Goal: Find specific page/section

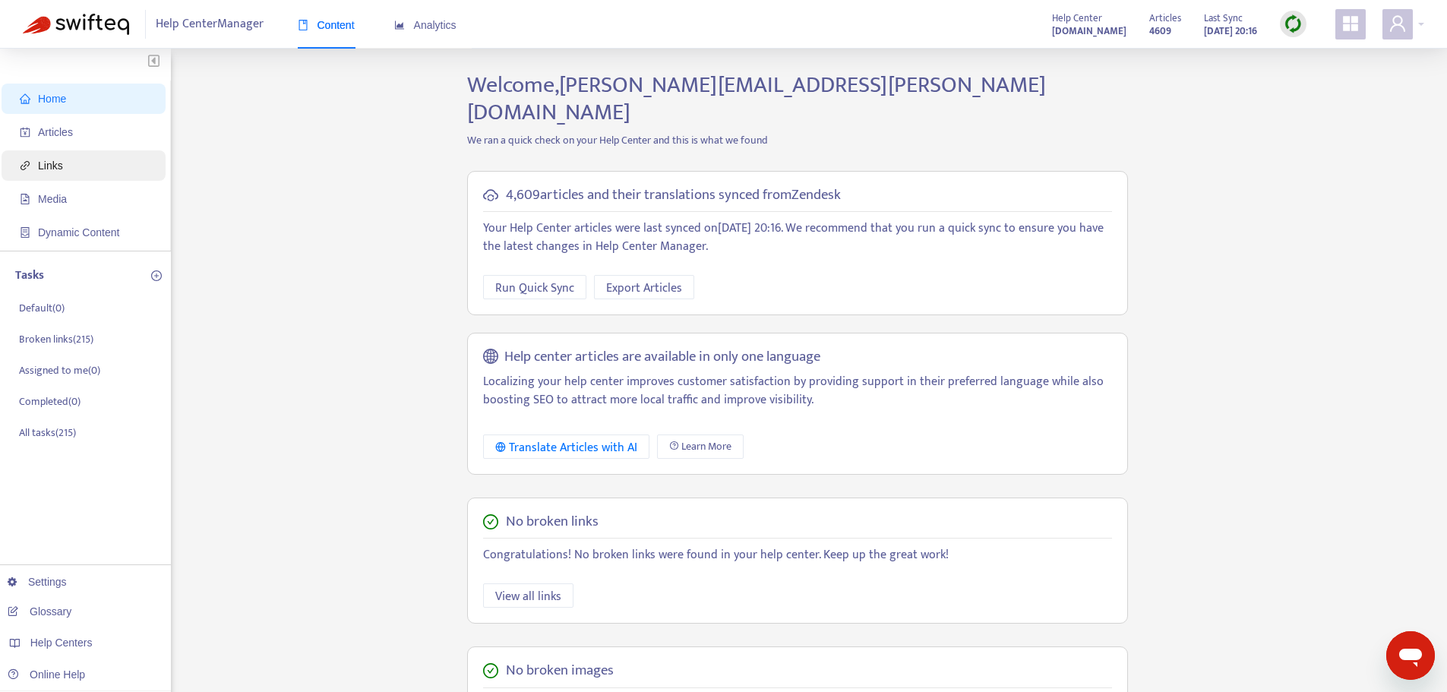
click at [96, 173] on span "Links" at bounding box center [87, 165] width 134 height 30
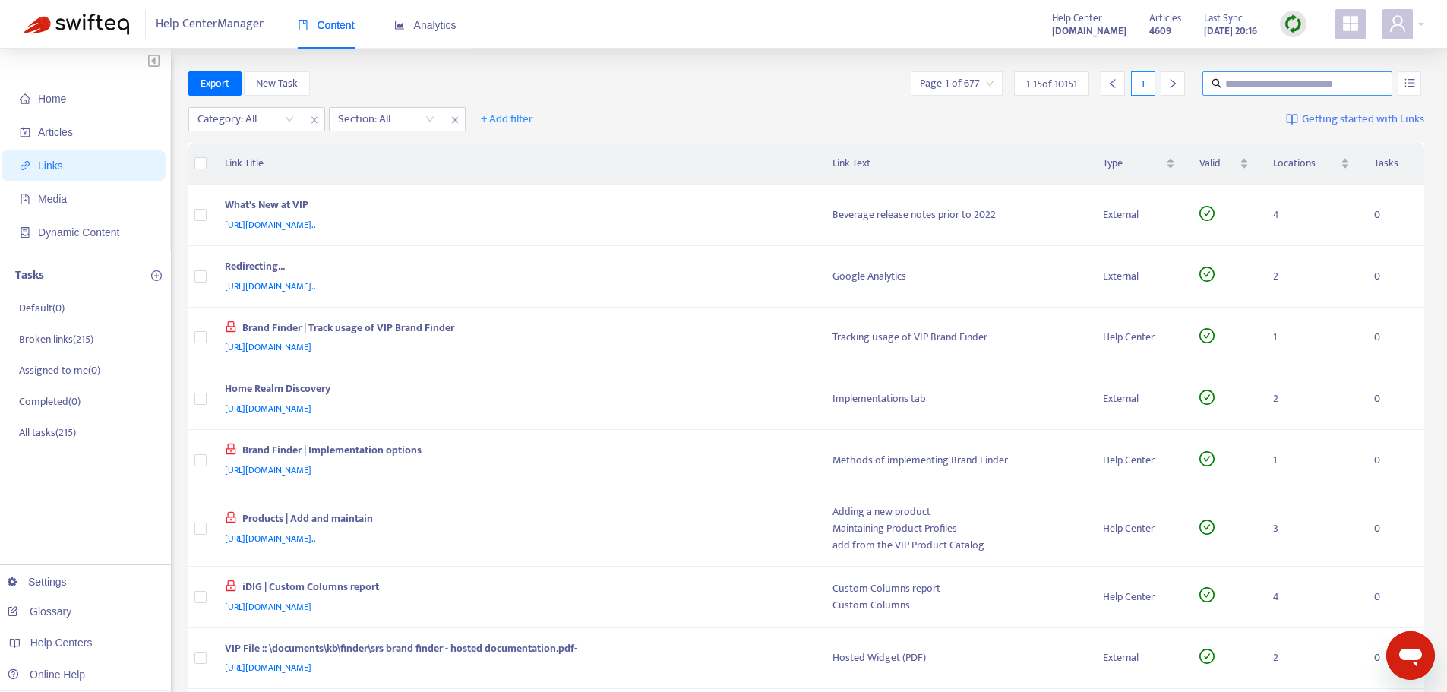
click at [1314, 75] on input "text" at bounding box center [1298, 83] width 146 height 17
paste input "**********"
type input "**********"
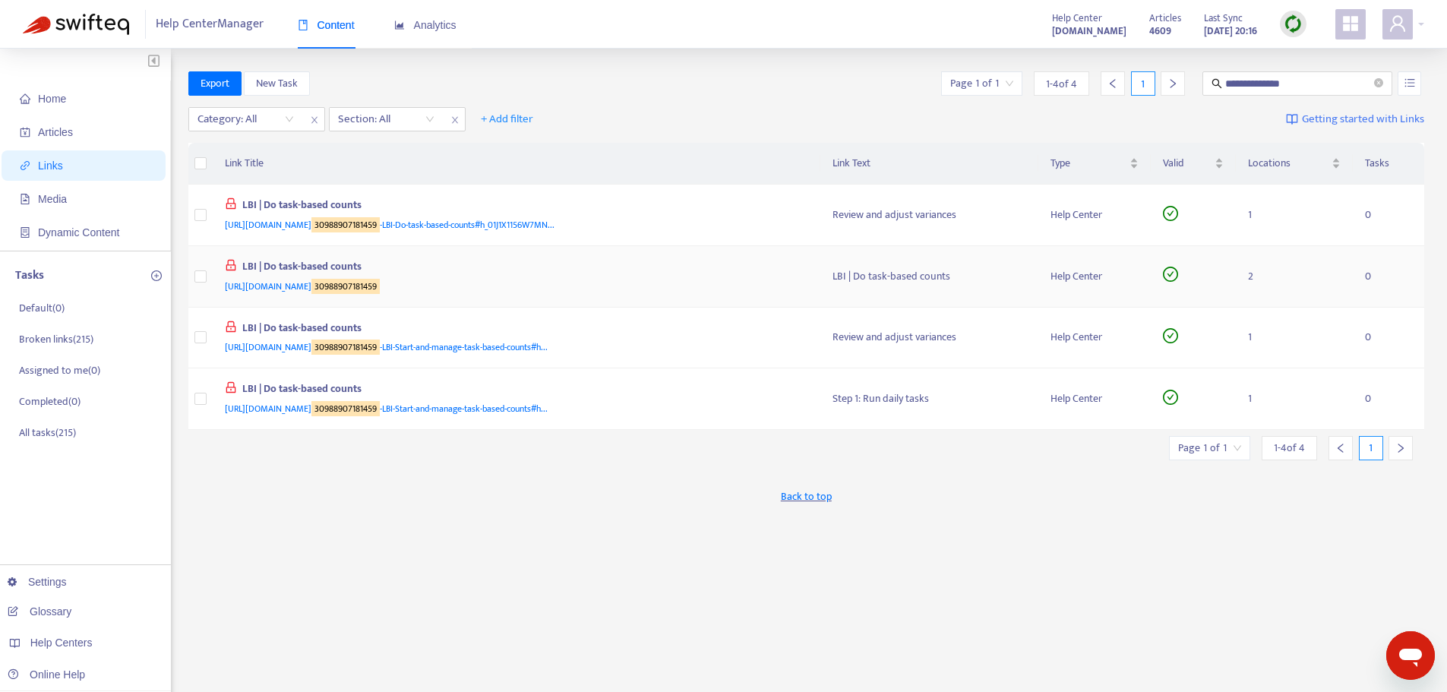
click at [578, 287] on div "[URL][DOMAIN_NAME] 30988907181459" at bounding box center [514, 286] width 578 height 17
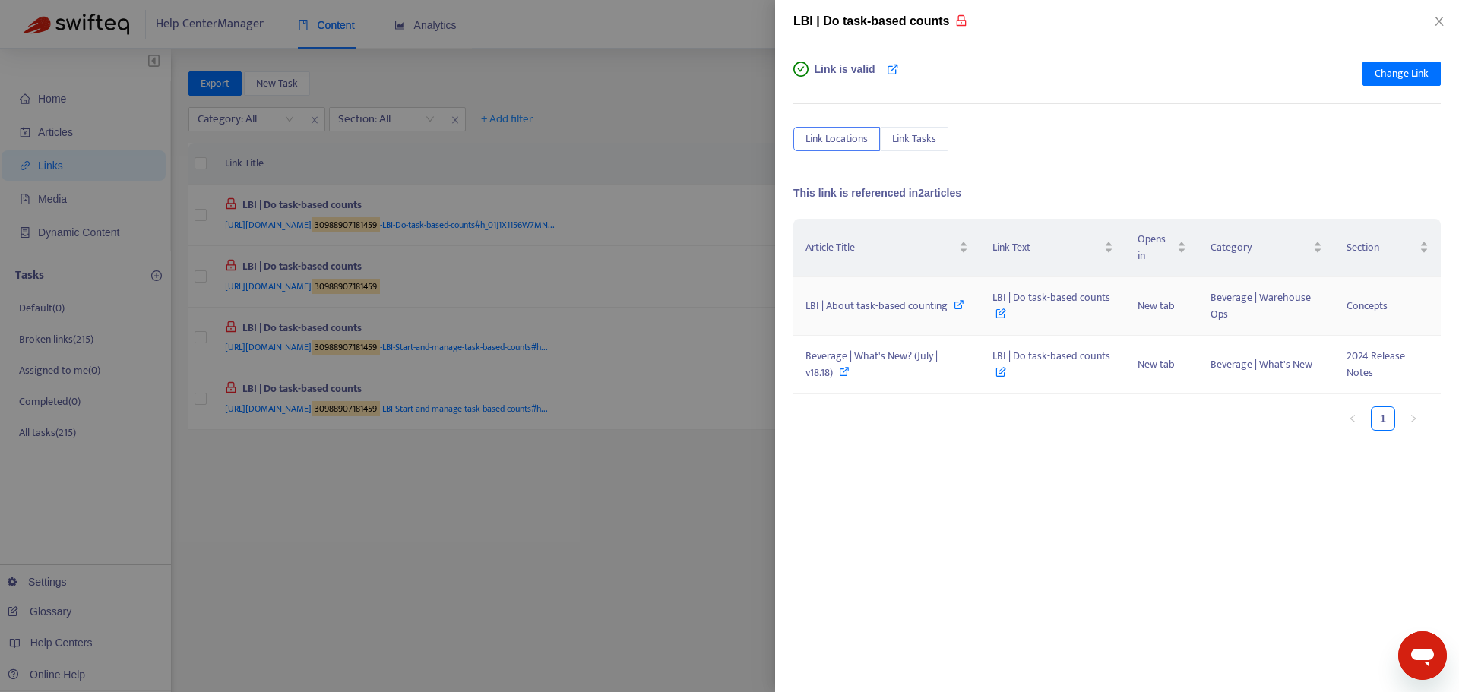
click at [953, 305] on icon at bounding box center [958, 304] width 11 height 11
click at [846, 375] on icon at bounding box center [844, 371] width 11 height 11
click at [599, 523] on div at bounding box center [729, 346] width 1459 height 692
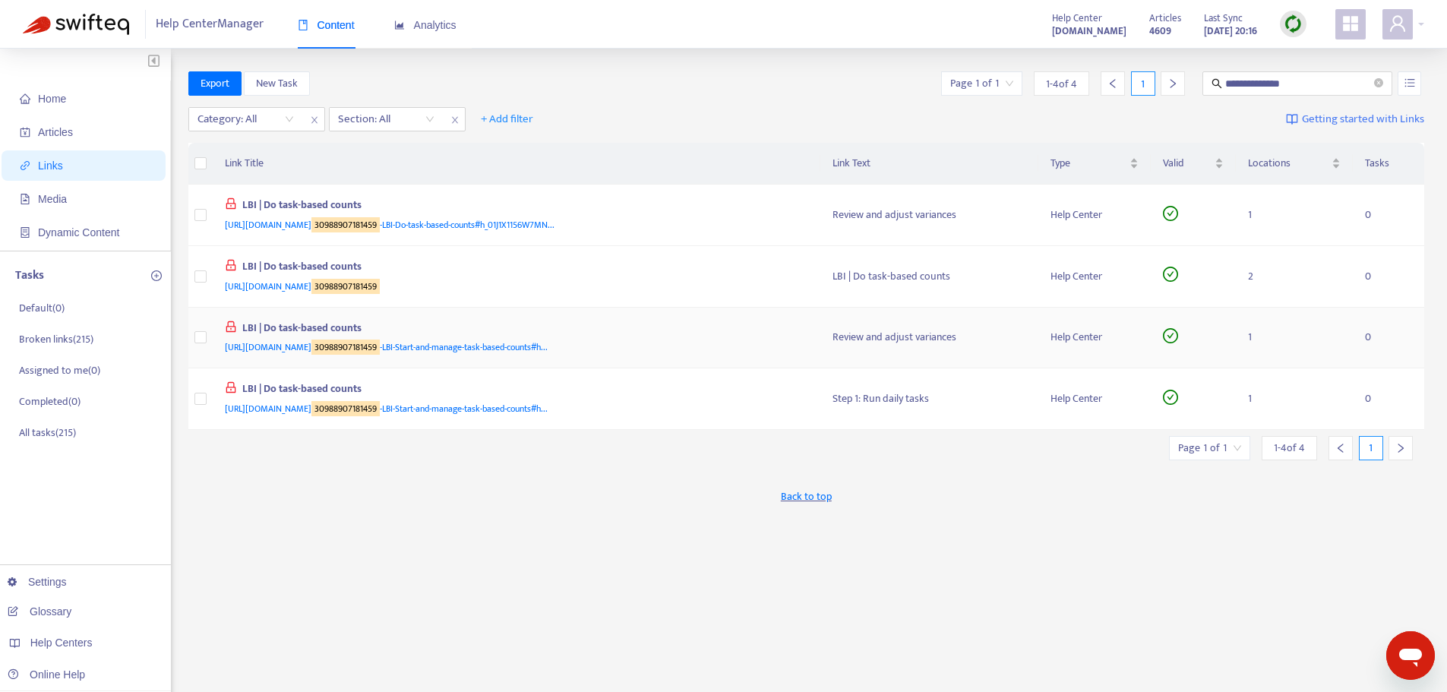
click at [729, 347] on div "[URL][DOMAIN_NAME] 30988907181459 -LBI-Start-and-manage-task-based-counts#h..." at bounding box center [514, 347] width 578 height 17
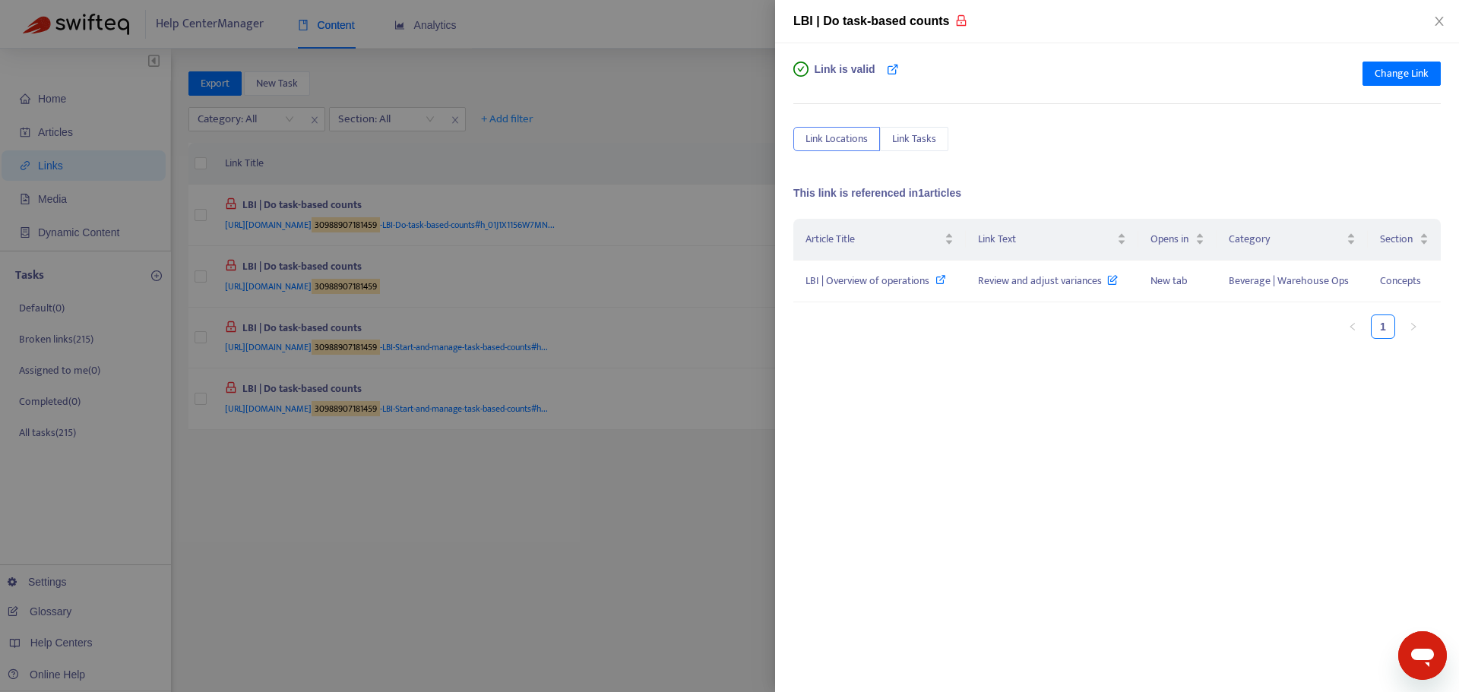
click at [694, 413] on div at bounding box center [729, 346] width 1459 height 692
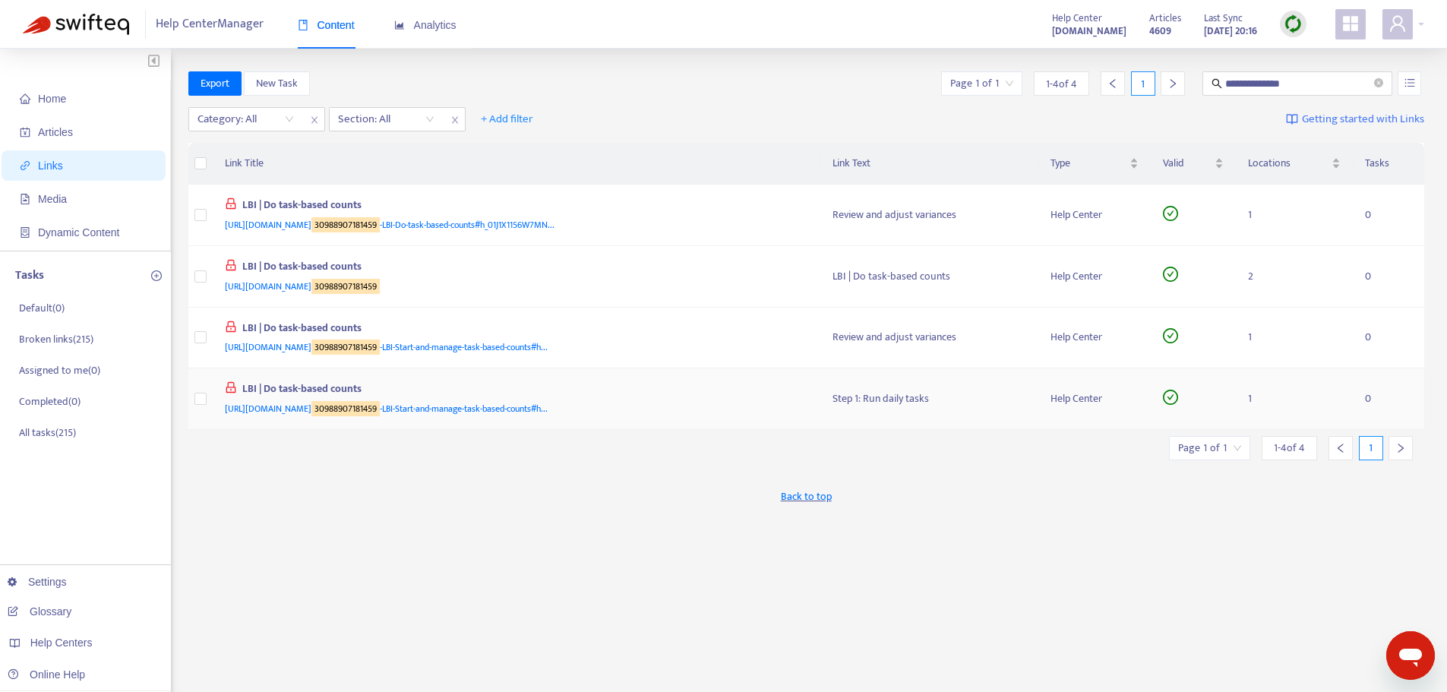
click at [694, 404] on div "[URL][DOMAIN_NAME] 30988907181459 -LBI-Start-and-manage-task-based-counts#h..." at bounding box center [514, 408] width 578 height 17
